Goal: Information Seeking & Learning: Learn about a topic

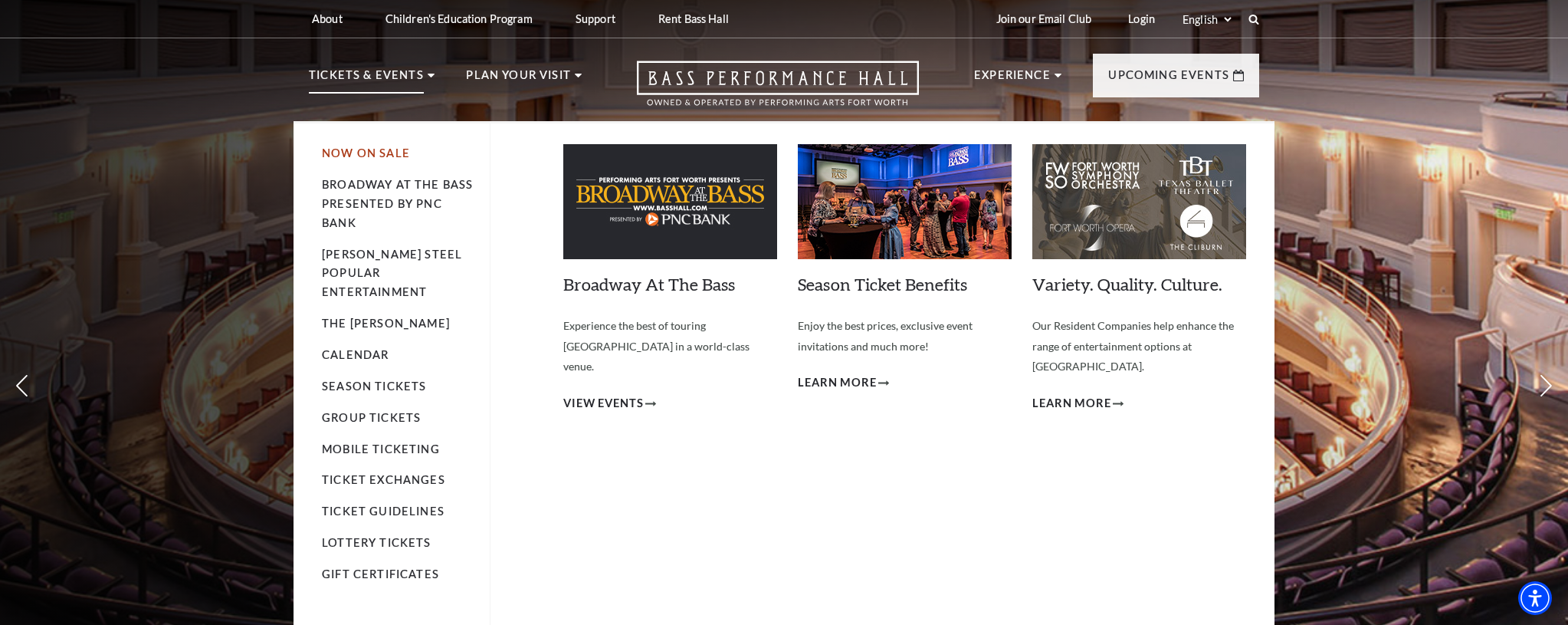
click at [345, 154] on link "Now On Sale" at bounding box center [365, 153] width 88 height 13
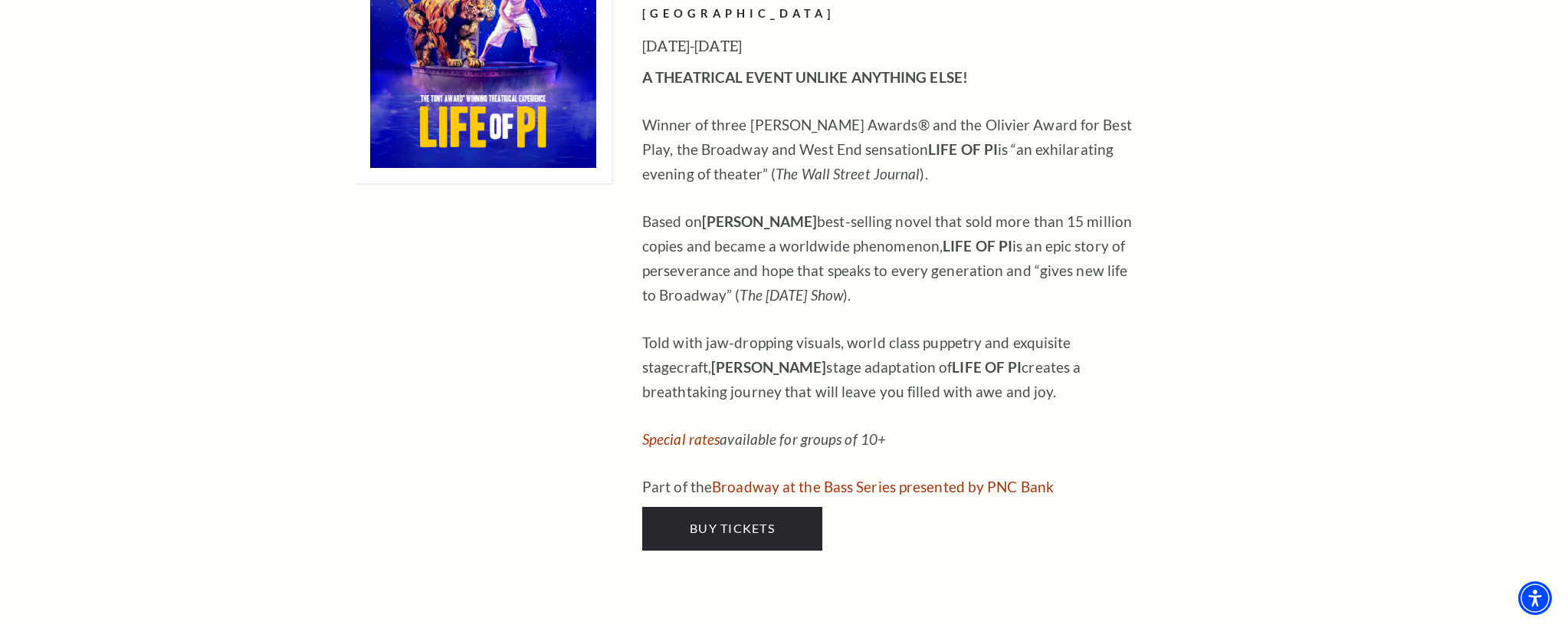
scroll to position [2076, 0]
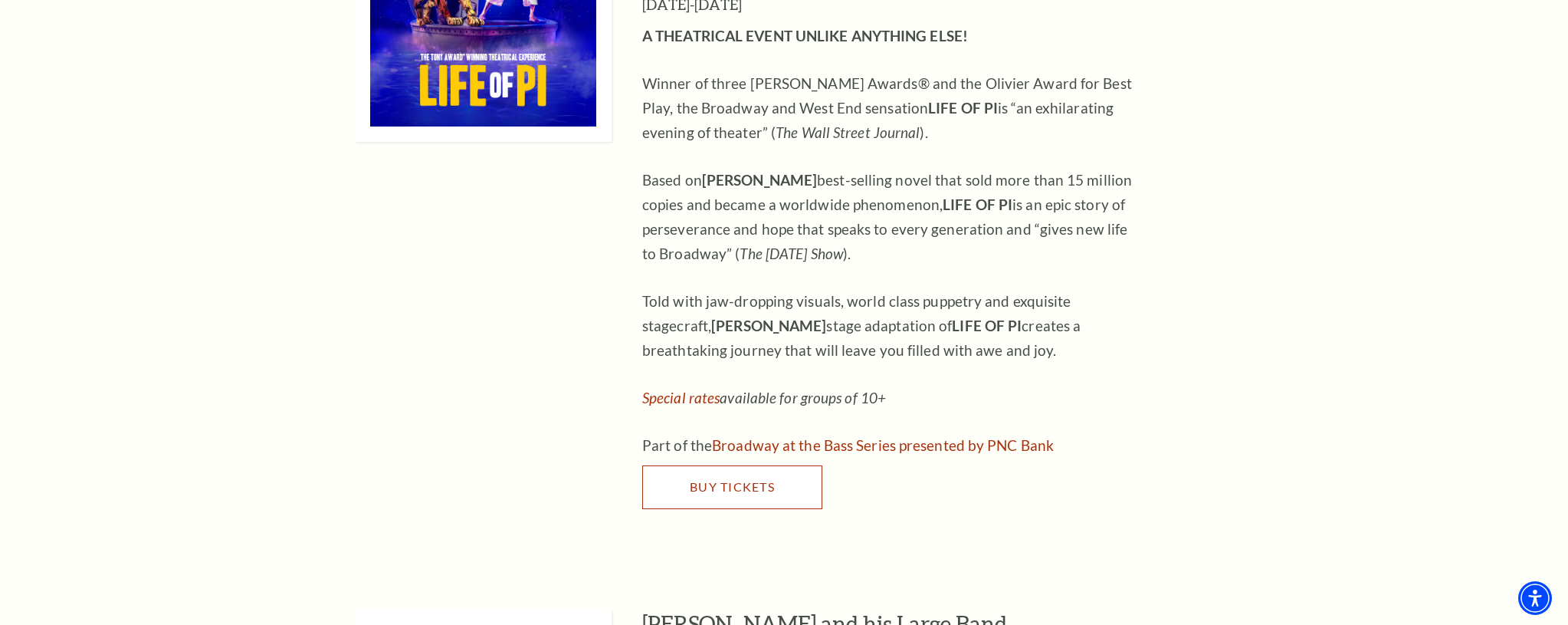
click at [696, 466] on link "Buy Tickets" at bounding box center [732, 487] width 180 height 43
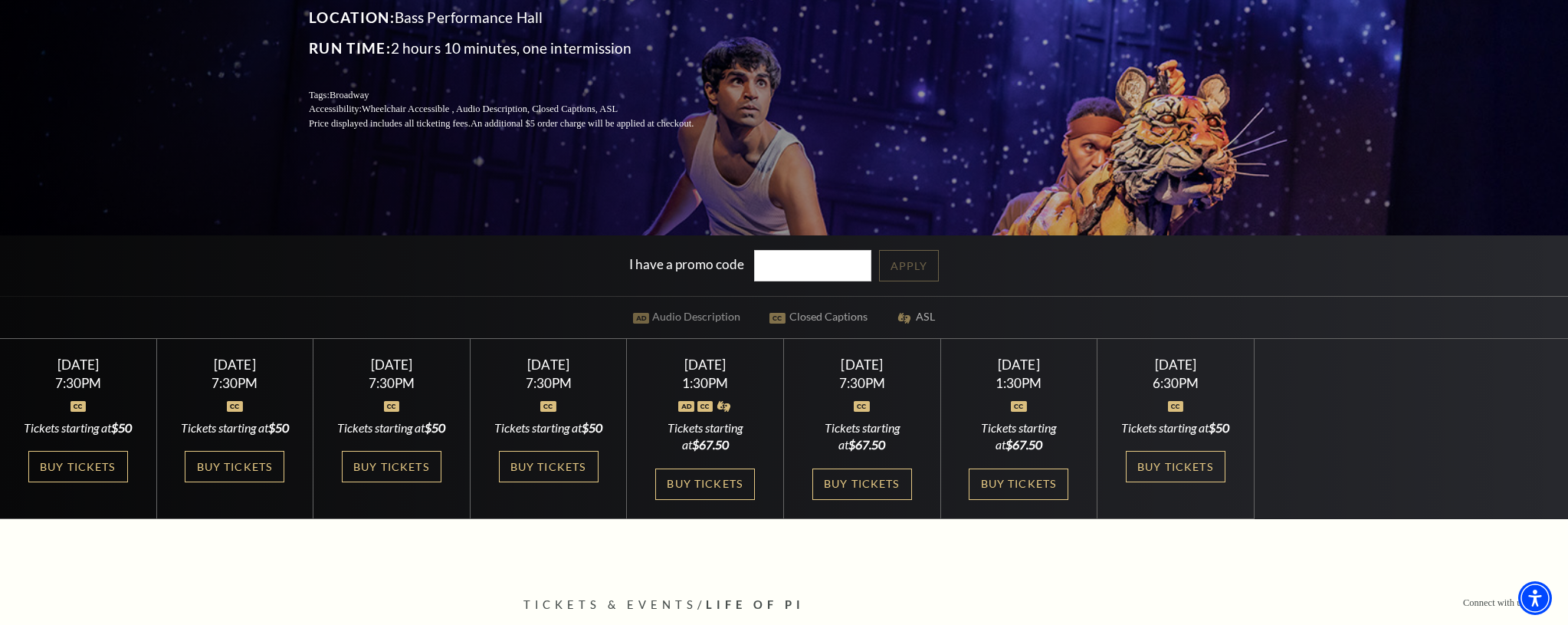
scroll to position [258, 0]
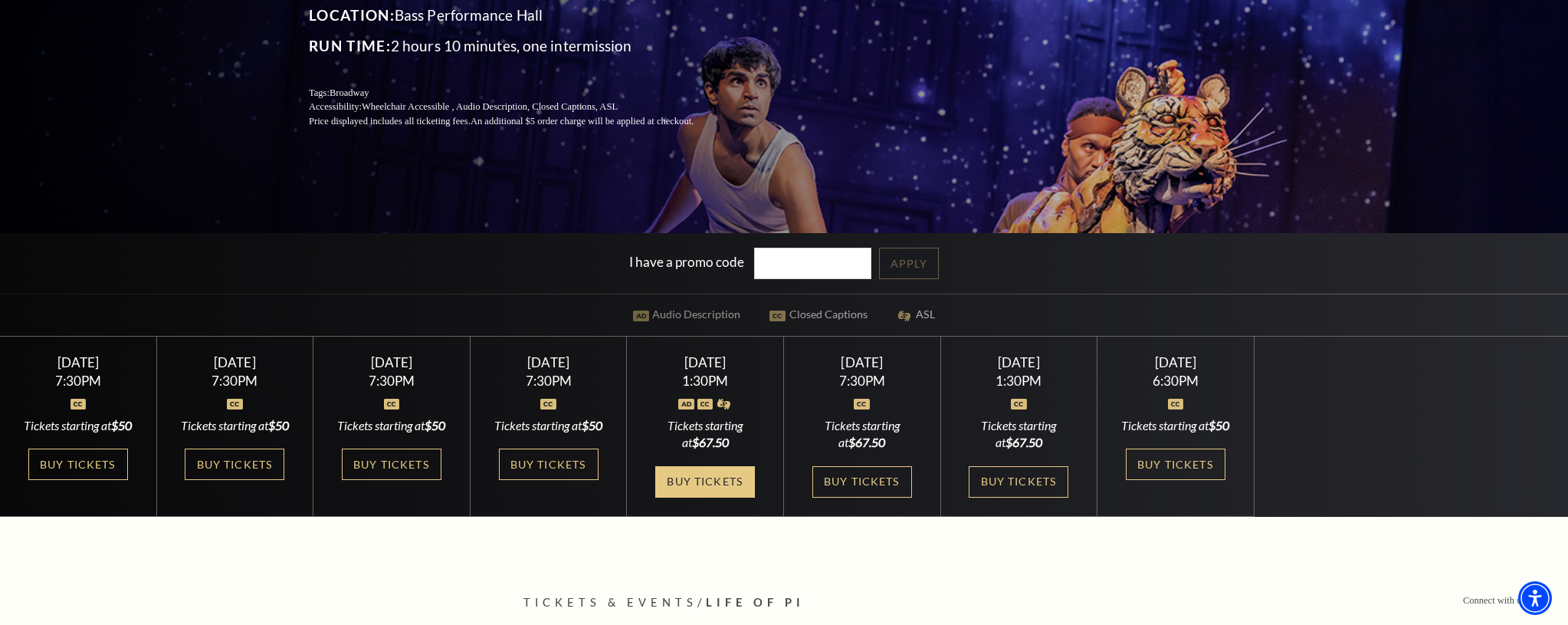
click at [730, 497] on link "Buy Tickets" at bounding box center [705, 481] width 99 height 31
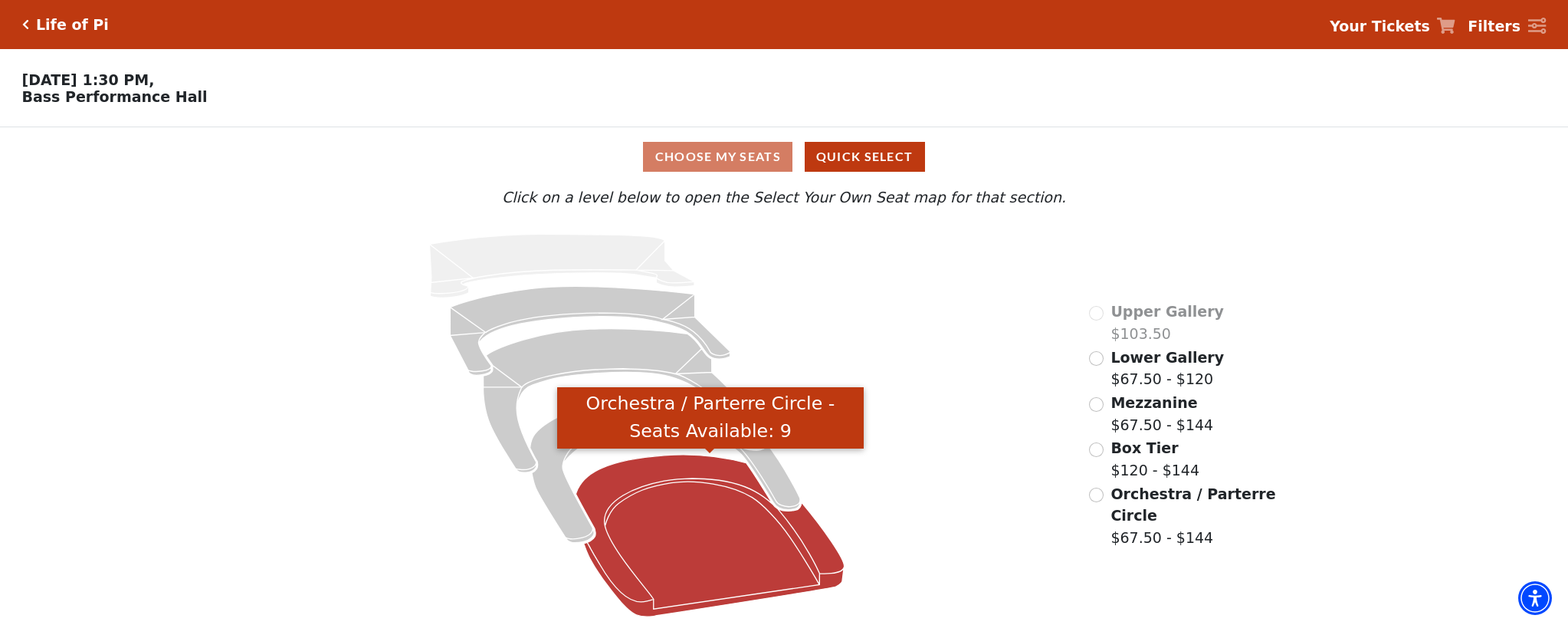
click at [637, 530] on icon "Orchestra / Parterre Circle - Seats Available: 9" at bounding box center [710, 535] width 268 height 162
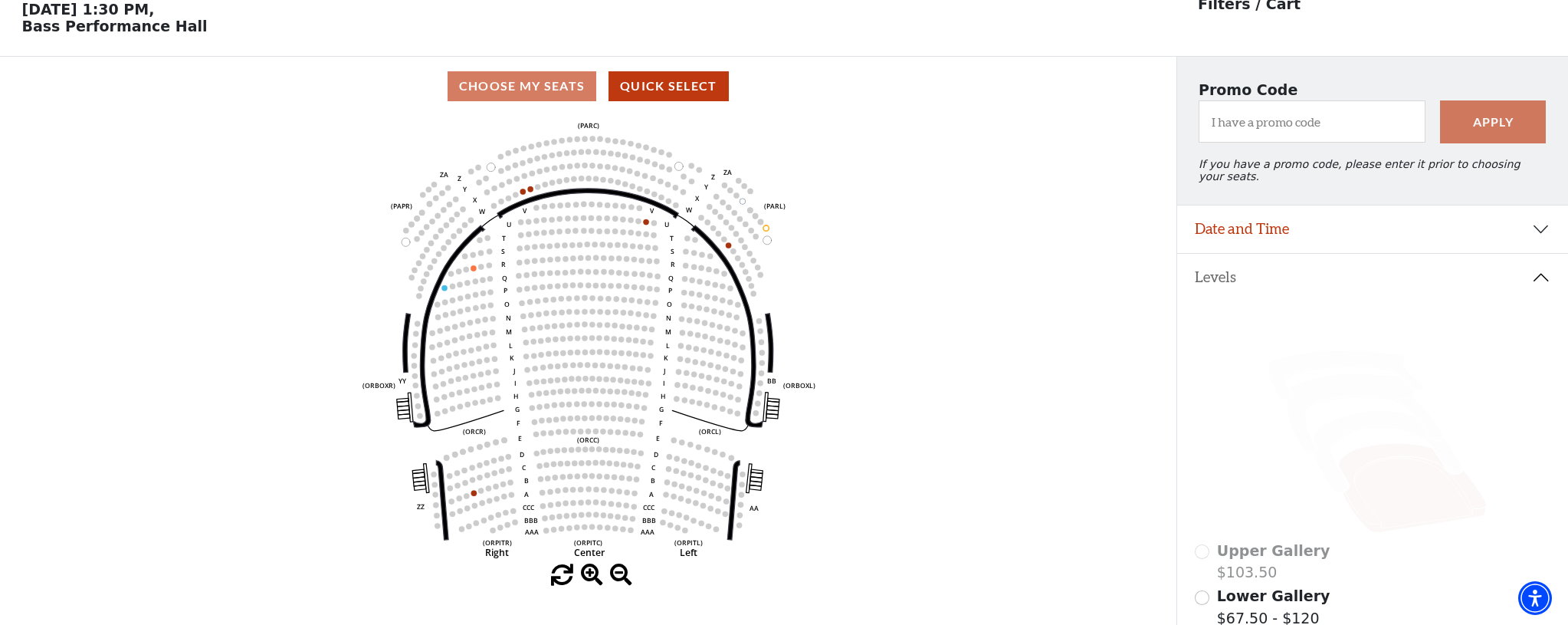
scroll to position [72, 0]
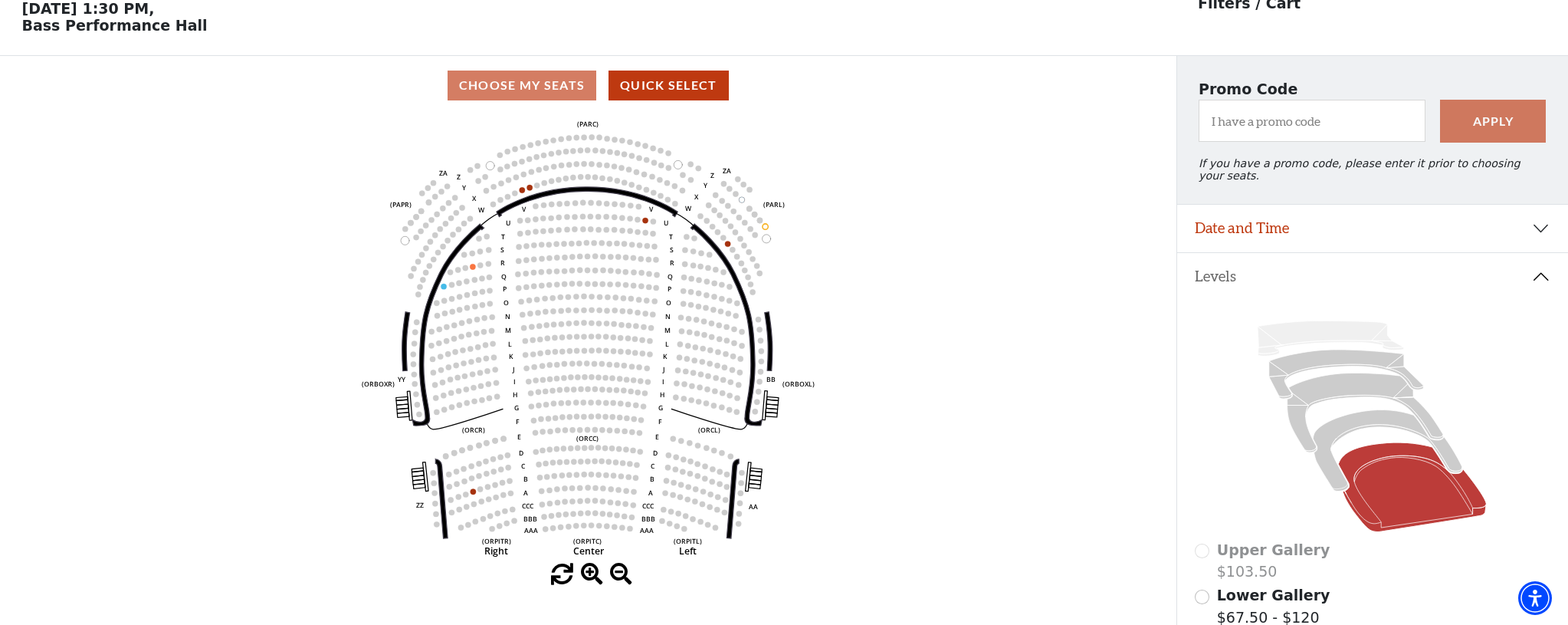
click at [1068, 282] on icon "Left (ORPITL) Right (ORPITR) Center (ORPITC) ZZ AA YY BB ZA ZA (ORCL) (ORCR) (O…" at bounding box center [588, 340] width 1058 height 448
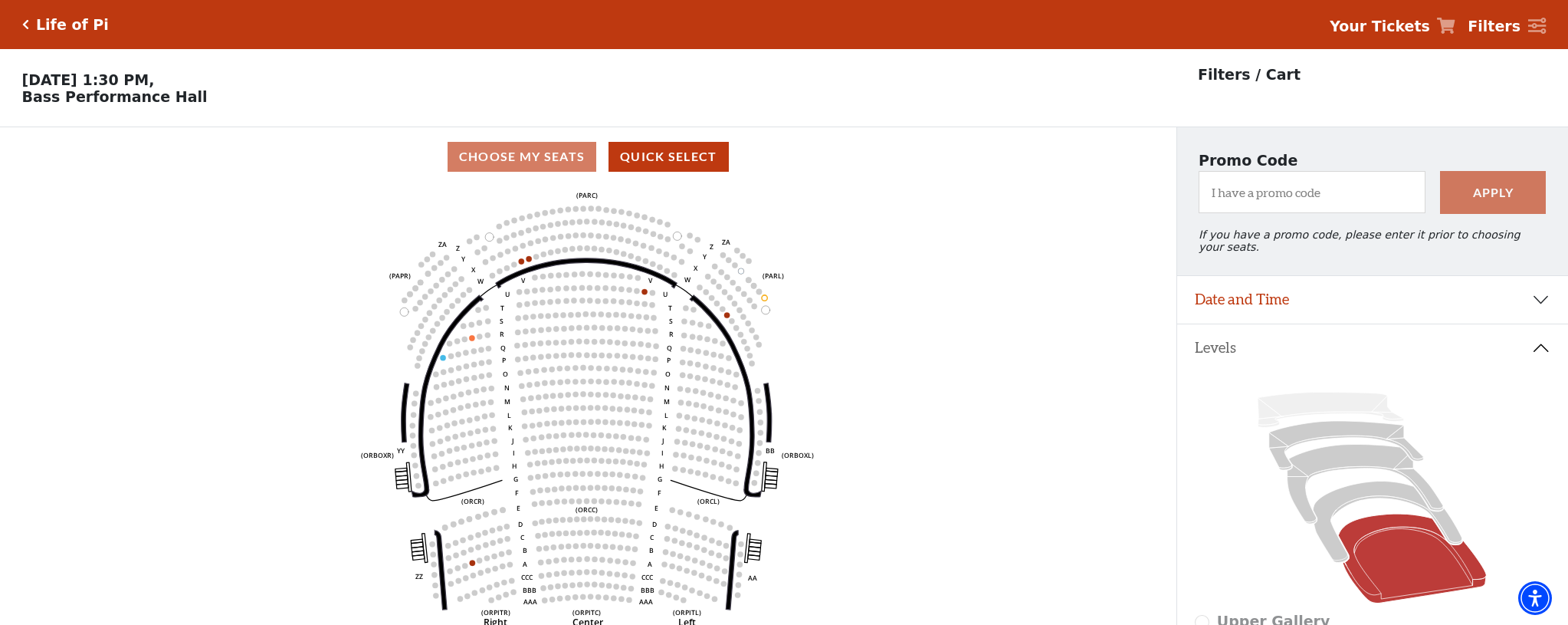
click at [27, 26] on icon "Click here to go back to filters" at bounding box center [25, 24] width 7 height 10
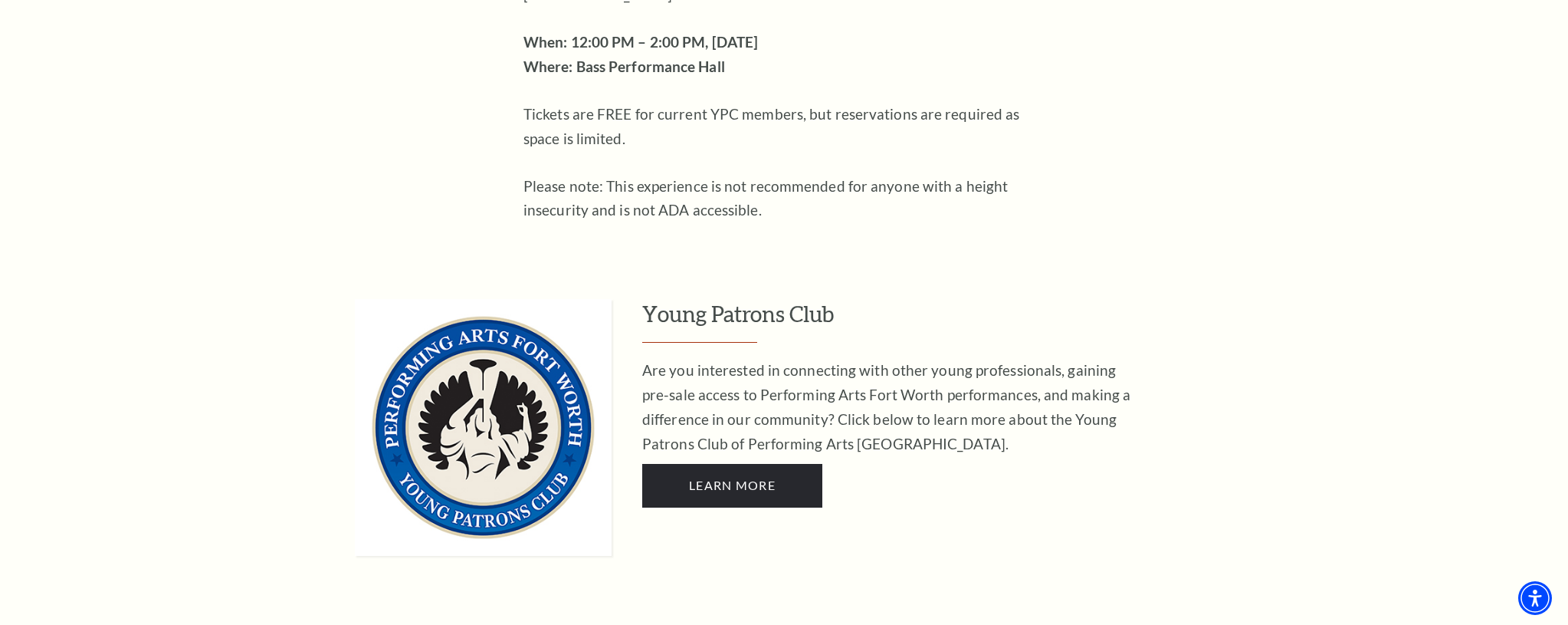
scroll to position [1037, 0]
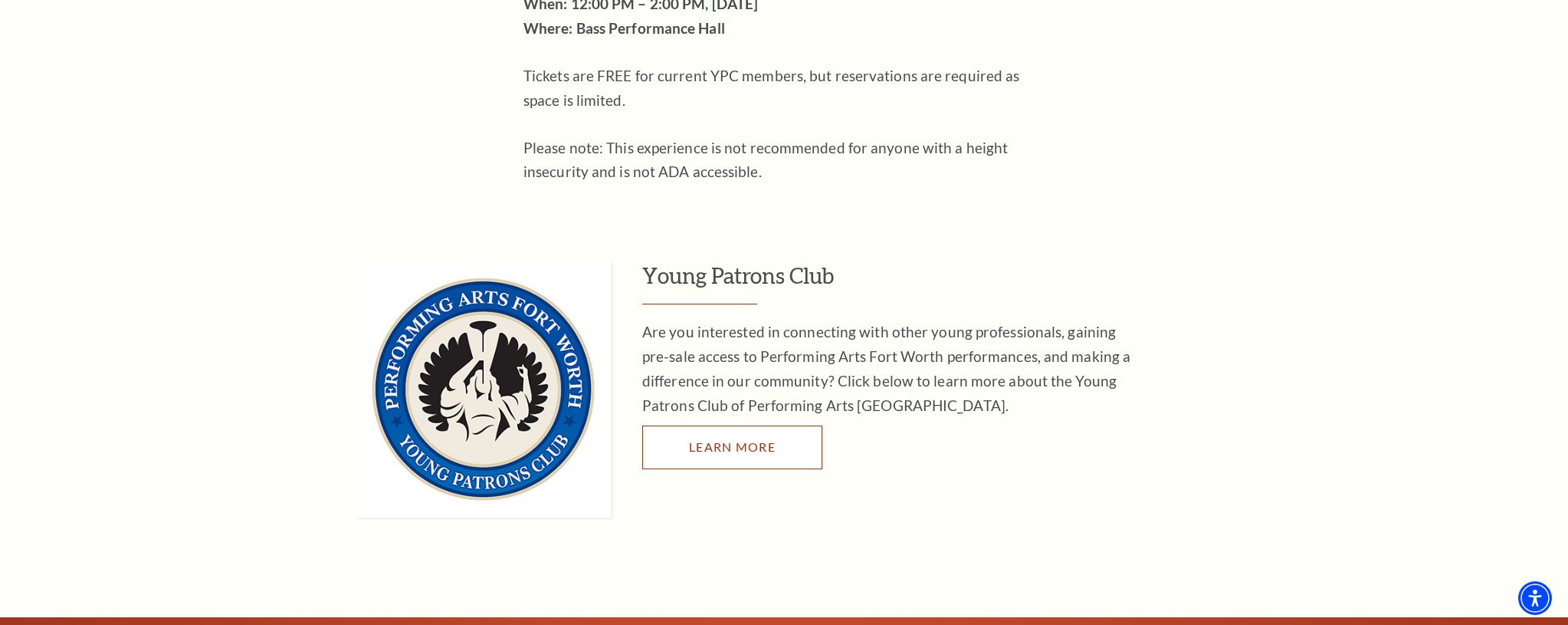
click at [761, 439] on span "Learn More" at bounding box center [732, 446] width 87 height 14
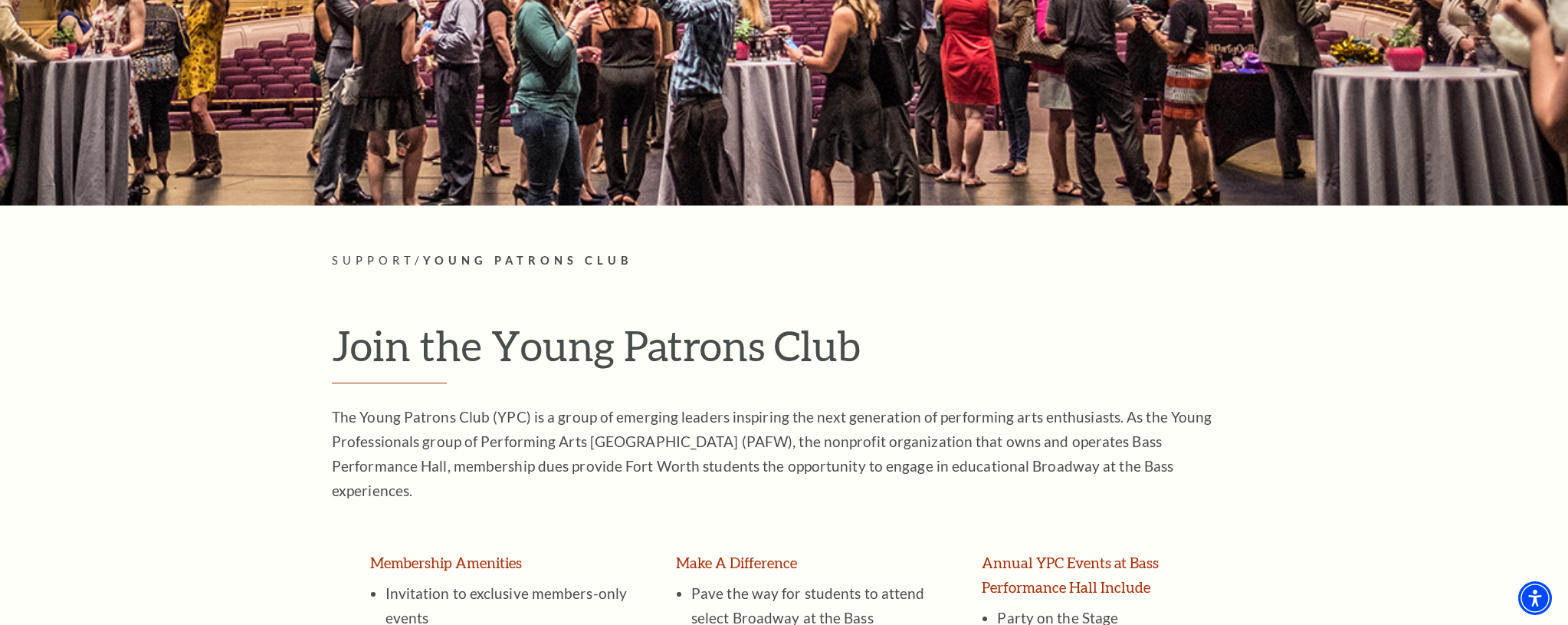
scroll to position [408, 0]
